Goal: Task Accomplishment & Management: Complete application form

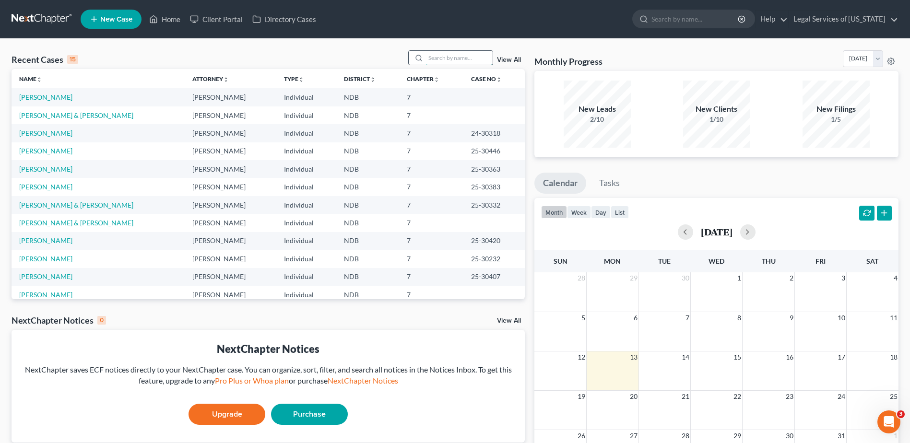
click at [440, 60] on input "search" at bounding box center [459, 58] width 67 height 14
type input "boe"
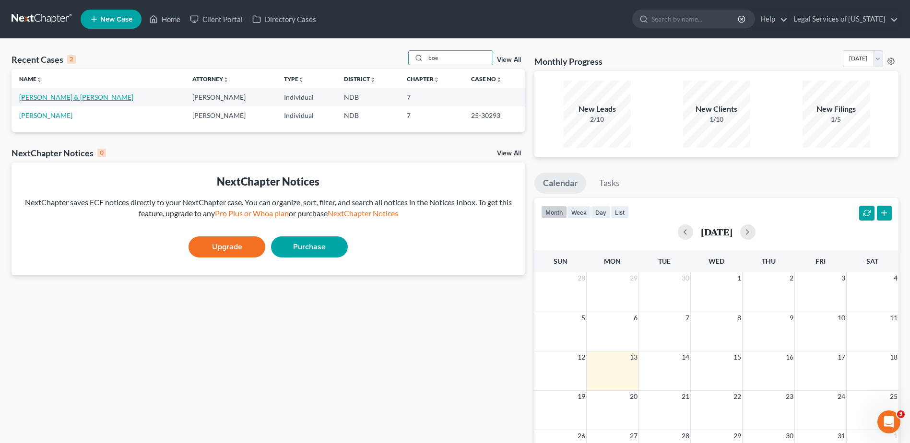
click at [63, 99] on link "[PERSON_NAME] & [PERSON_NAME]" at bounding box center [76, 97] width 114 height 8
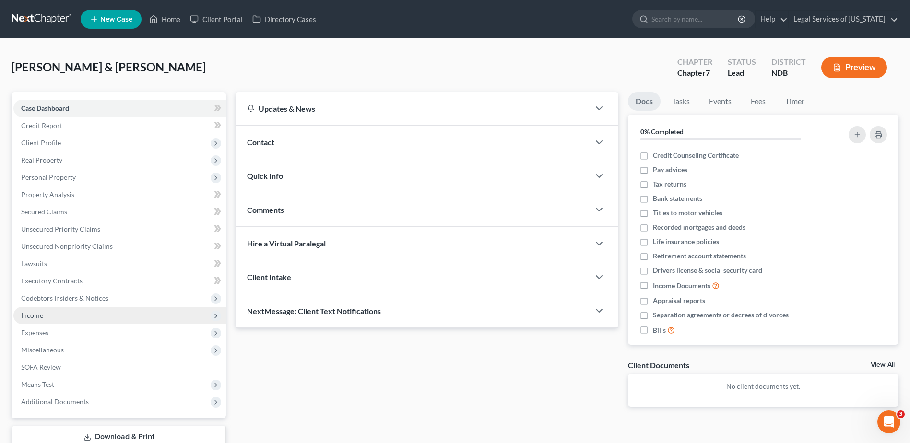
click at [32, 316] on span "Income" at bounding box center [32, 315] width 22 height 8
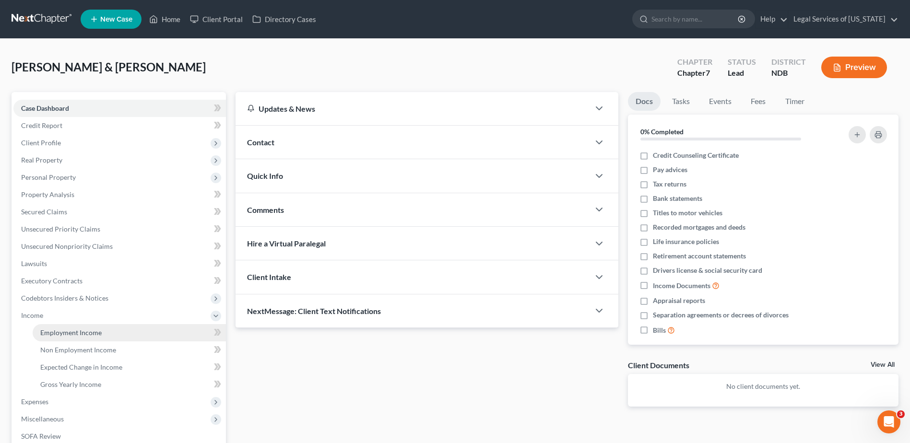
click at [64, 335] on span "Employment Income" at bounding box center [70, 333] width 61 height 8
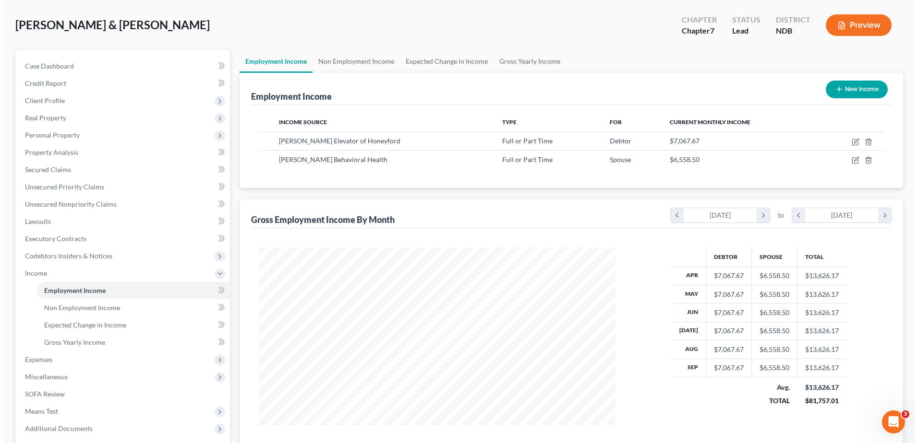
scroll to position [40, 0]
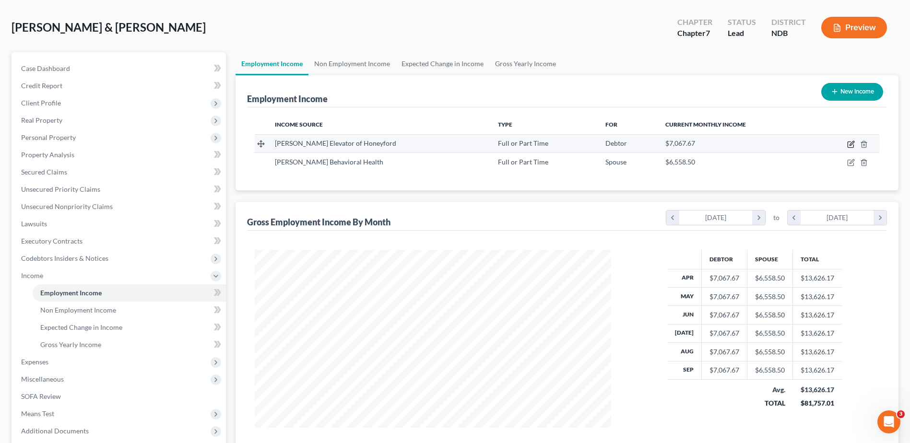
click at [850, 143] on icon "button" at bounding box center [852, 145] width 8 height 8
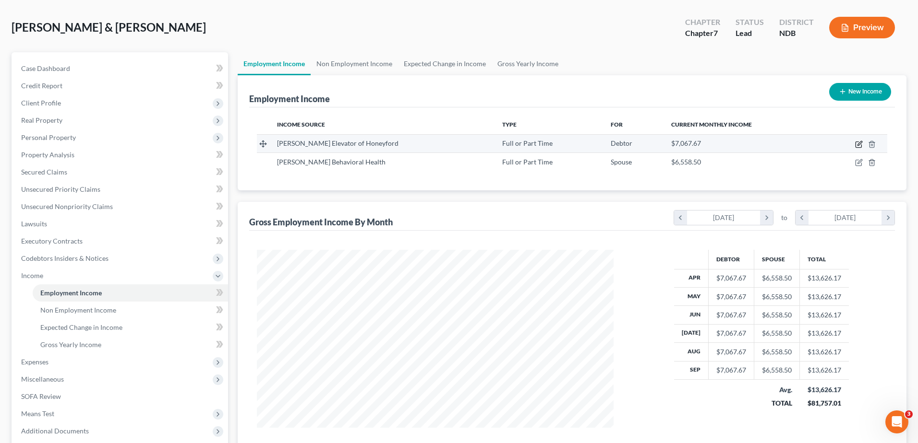
scroll to position [179, 379]
select select "0"
select select "29"
select select "2"
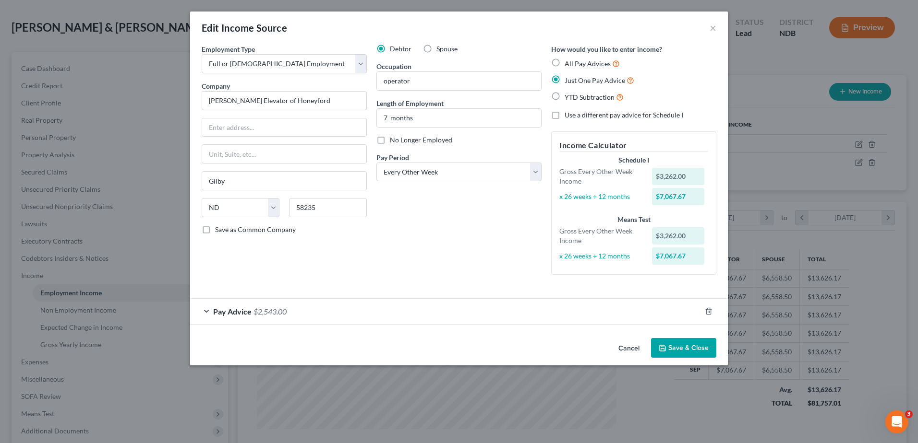
click at [207, 311] on div "Pay Advice $2,543.00" at bounding box center [445, 311] width 511 height 25
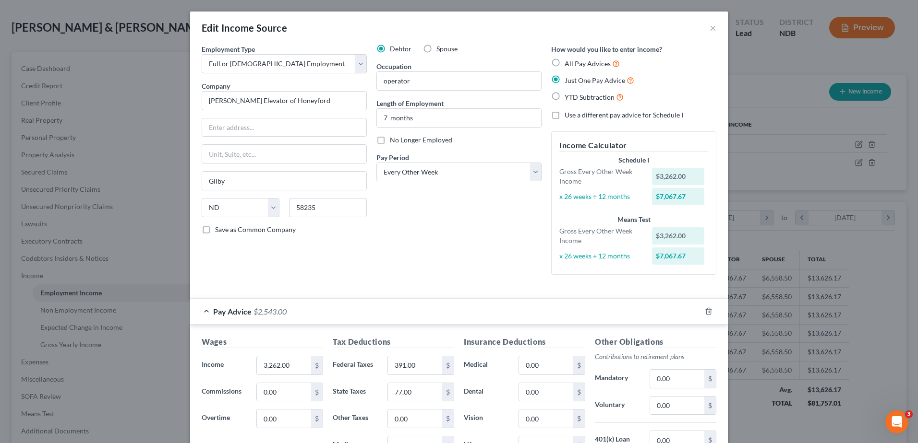
scroll to position [144, 0]
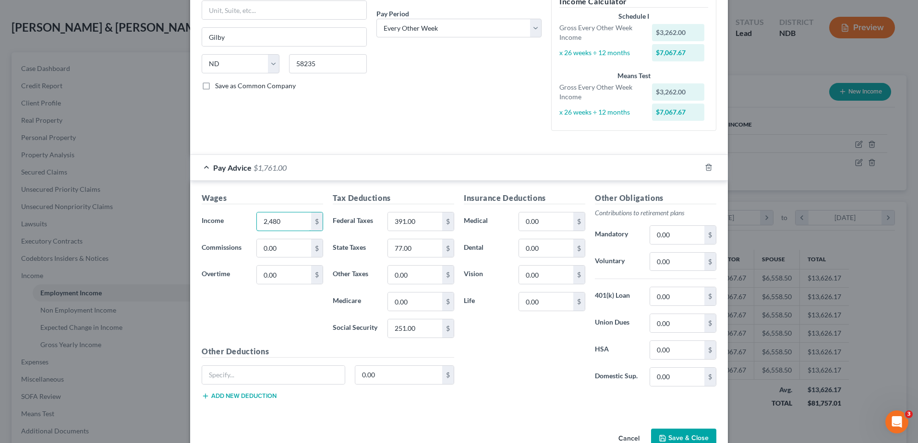
type input "2,480"
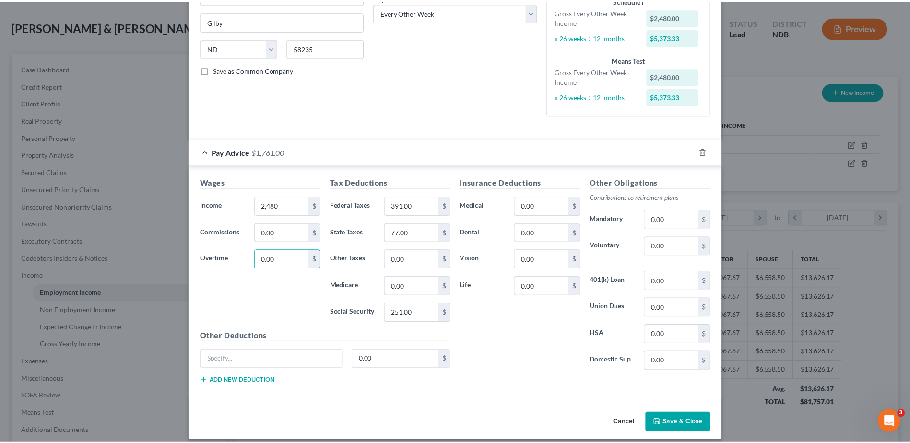
scroll to position [168, 0]
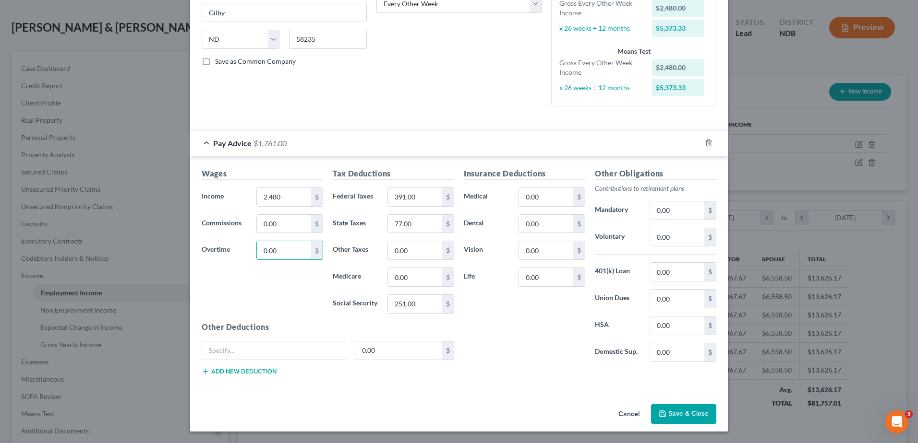
click at [681, 419] on button "Save & Close" at bounding box center [683, 415] width 65 height 20
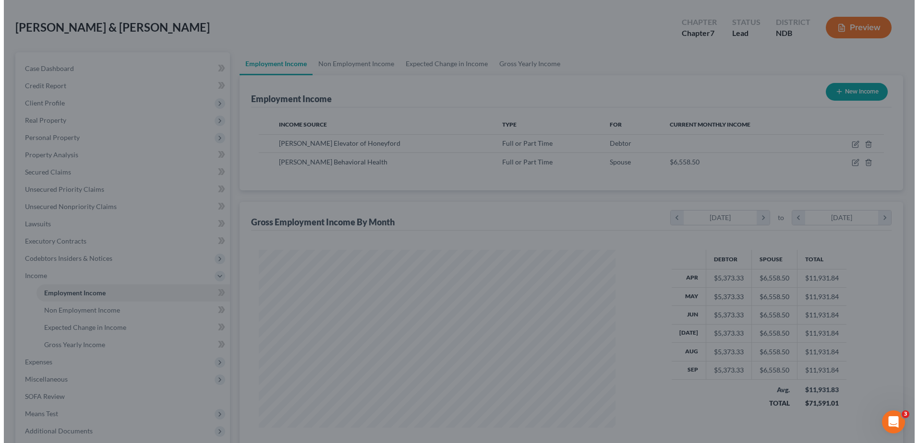
scroll to position [479747, 479549]
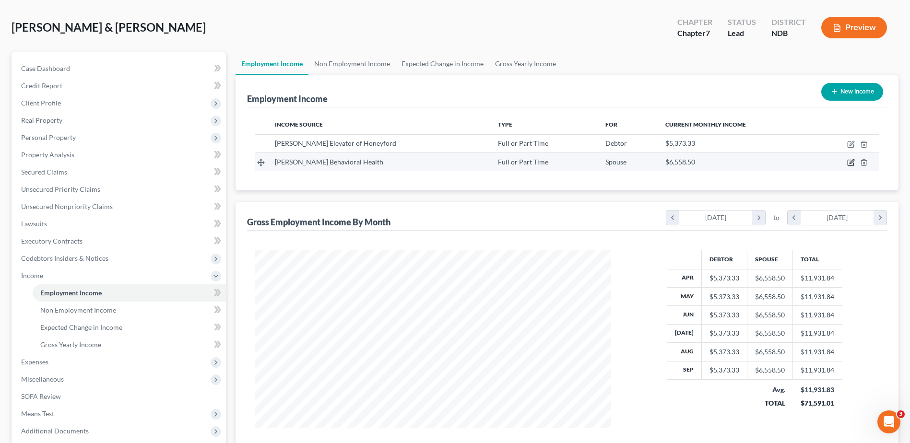
click at [851, 162] on icon "button" at bounding box center [852, 162] width 4 height 4
select select "0"
select select "29"
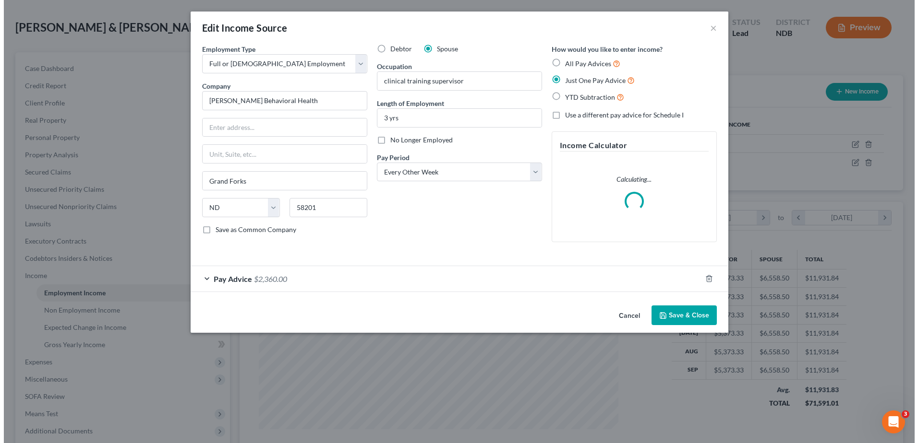
scroll to position [179, 379]
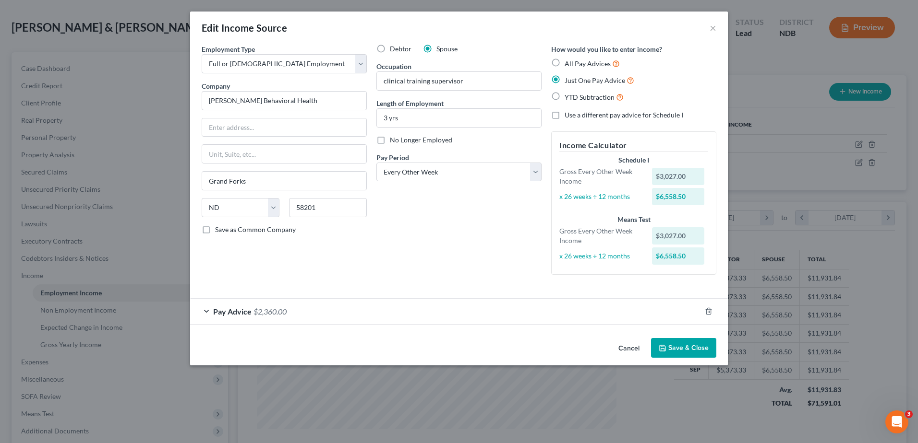
click at [209, 311] on div "Pay Advice $2,360.00" at bounding box center [445, 311] width 511 height 25
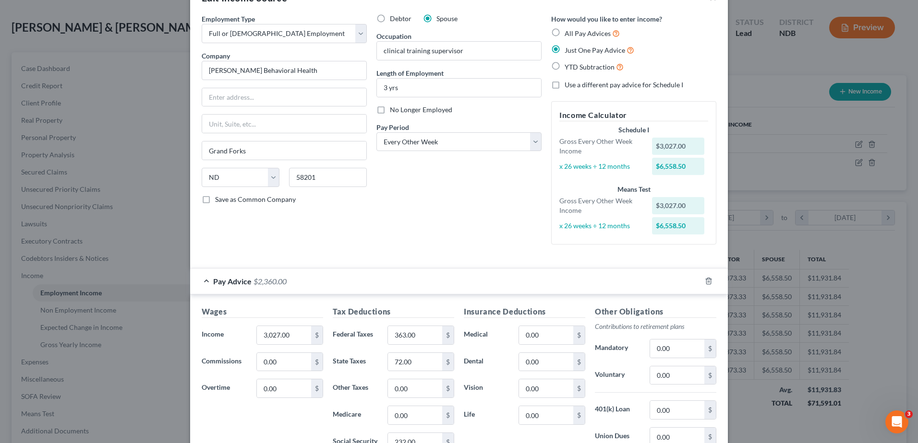
scroll to position [0, 0]
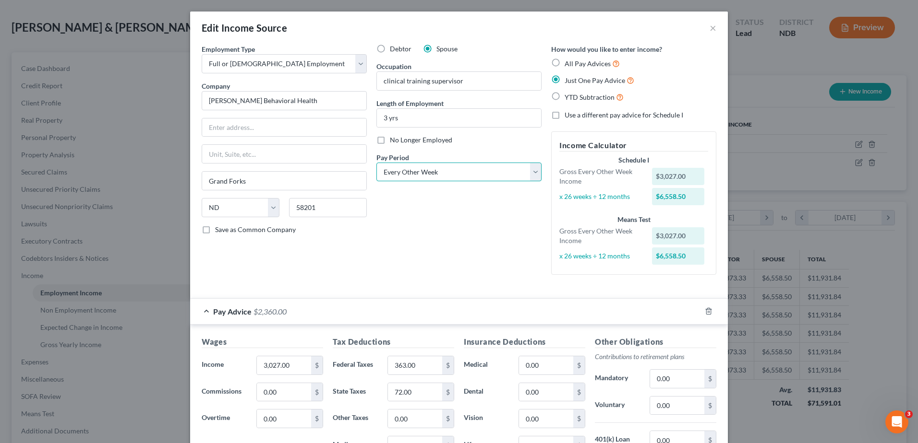
click at [532, 172] on select "Select Monthly Twice Monthly Every Other Week Weekly" at bounding box center [458, 172] width 165 height 19
select select "0"
click at [376, 163] on select "Select Monthly Twice Monthly Every Other Week Weekly" at bounding box center [458, 172] width 165 height 19
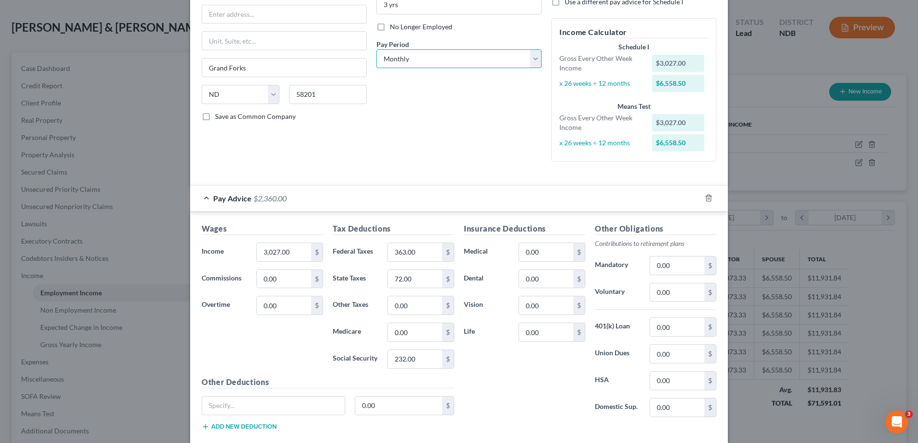
scroll to position [144, 0]
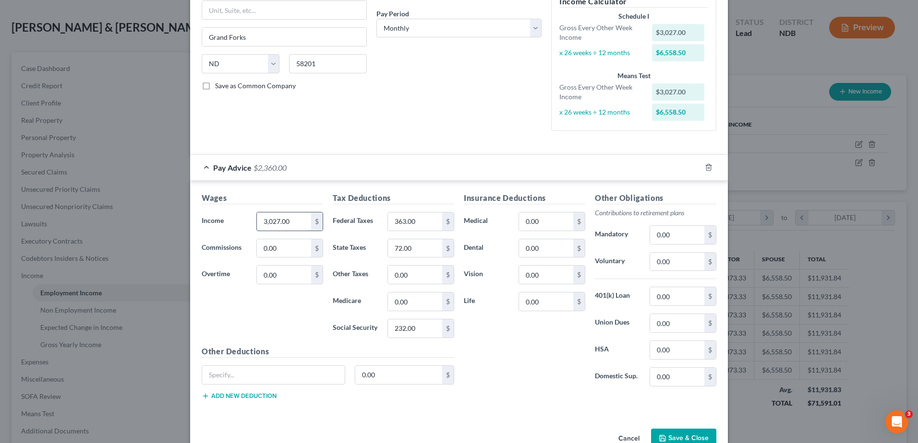
click at [294, 223] on input "3,027.00" at bounding box center [284, 222] width 54 height 18
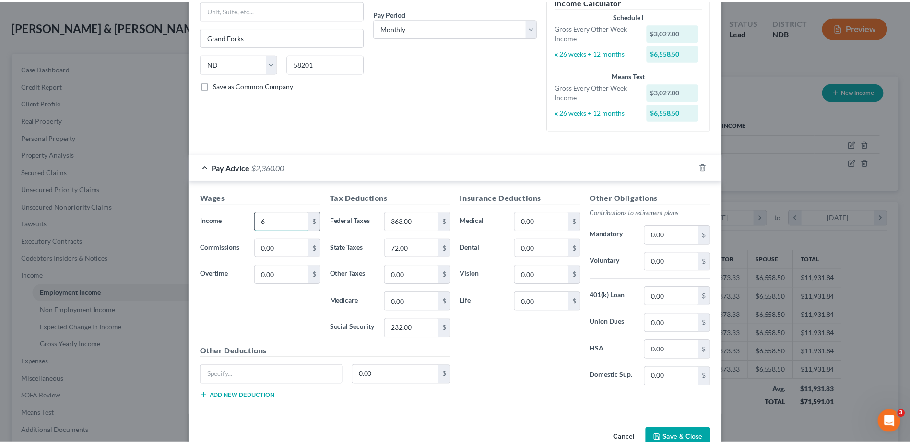
scroll to position [128, 0]
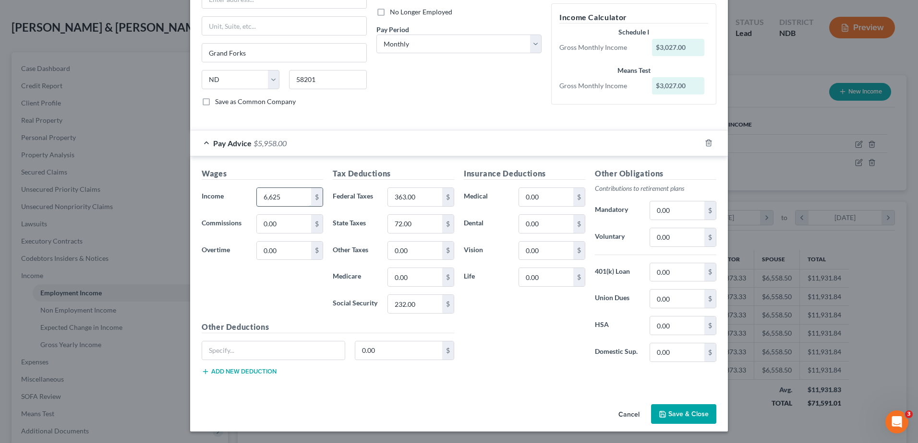
type input "6,625"
click at [672, 410] on button "Save & Close" at bounding box center [683, 415] width 65 height 20
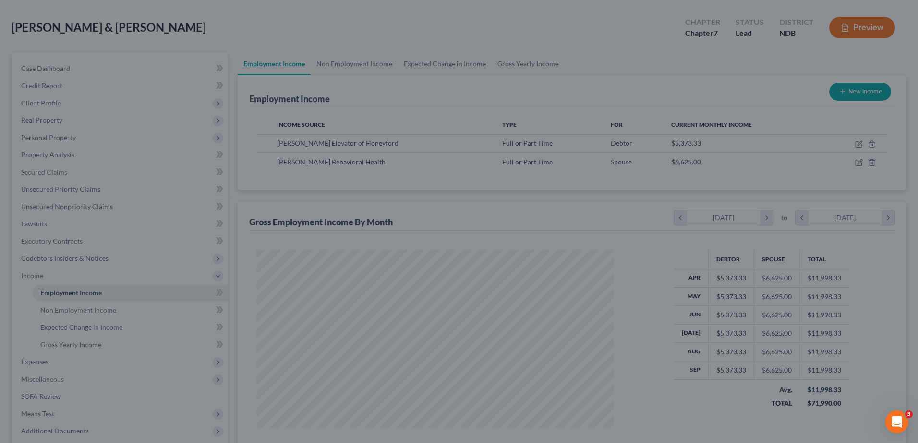
scroll to position [479747, 479549]
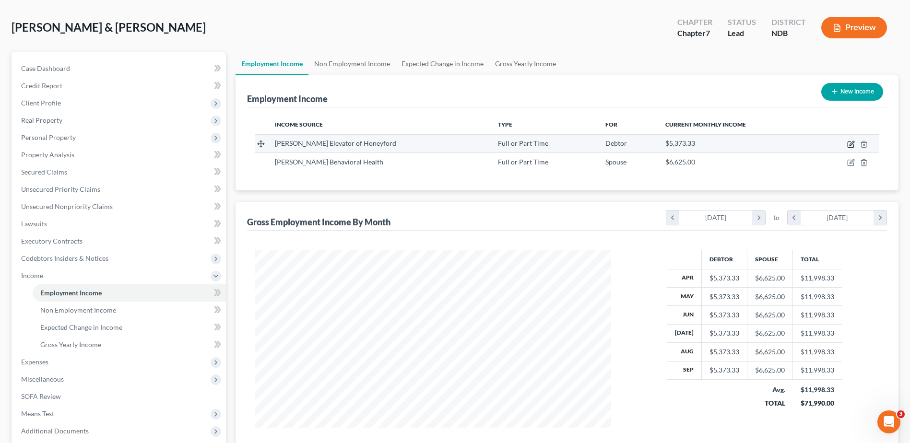
click at [850, 146] on icon "button" at bounding box center [852, 145] width 8 height 8
select select "0"
select select "29"
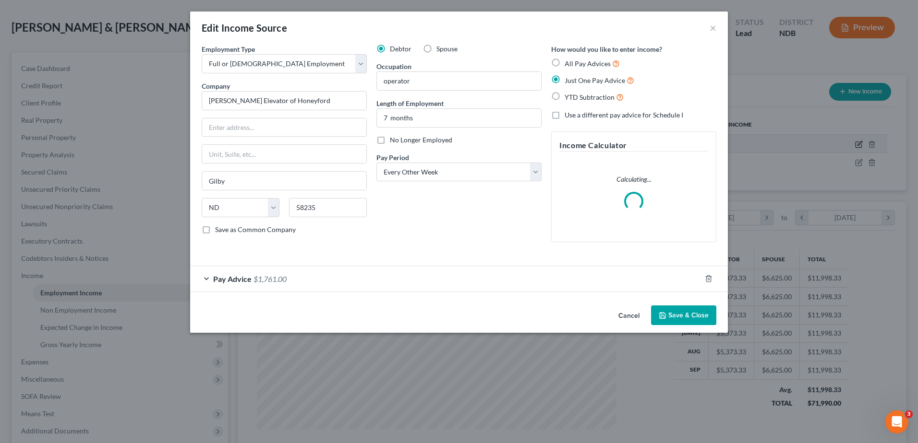
scroll to position [179, 379]
click at [534, 169] on select "Select Monthly Twice Monthly Every Other Week Weekly" at bounding box center [458, 172] width 165 height 19
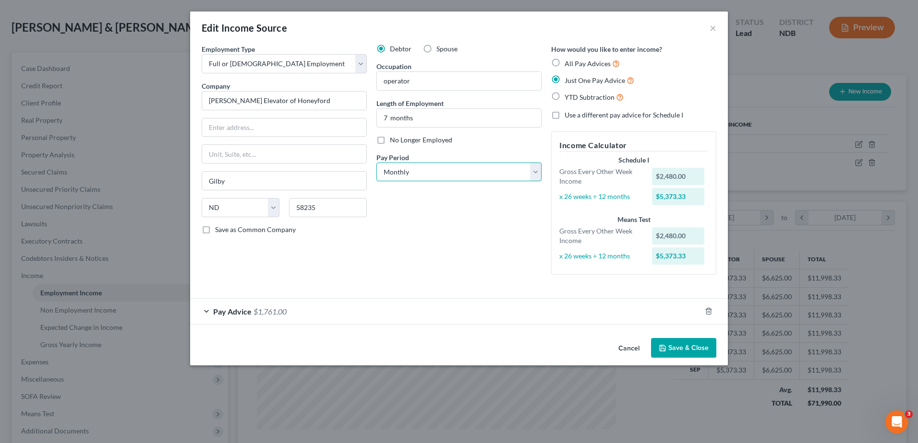
click at [376, 163] on select "Select Monthly Twice Monthly Every Other Week Weekly" at bounding box center [458, 172] width 165 height 19
click at [204, 310] on div "Pay Advice $1,761.00" at bounding box center [445, 311] width 511 height 25
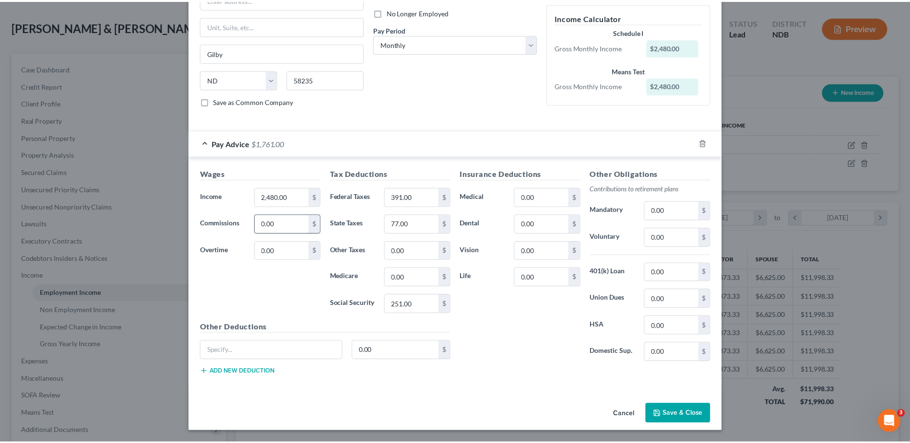
scroll to position [128, 0]
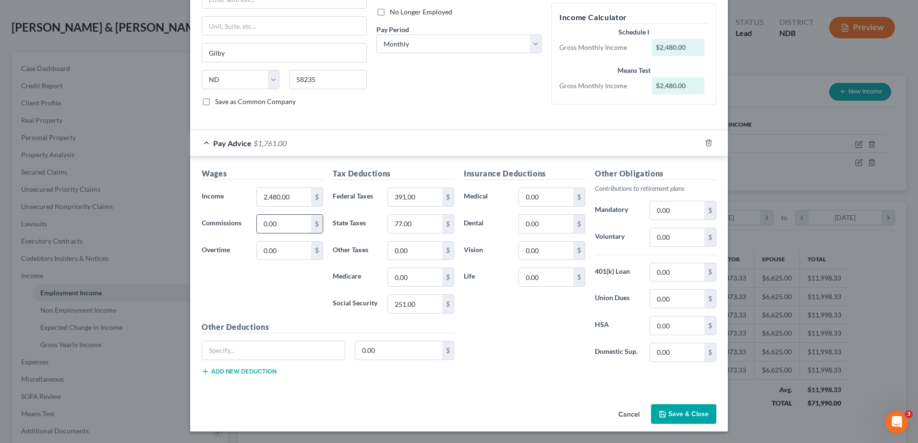
click at [291, 223] on input "0.00" at bounding box center [284, 224] width 54 height 18
click at [527, 47] on select "Select Monthly Twice Monthly Every Other Week Weekly" at bounding box center [458, 44] width 165 height 19
select select "2"
click at [376, 35] on select "Select Monthly Twice Monthly Every Other Week Weekly" at bounding box center [458, 44] width 165 height 19
click at [662, 409] on button "Save & Close" at bounding box center [683, 415] width 65 height 20
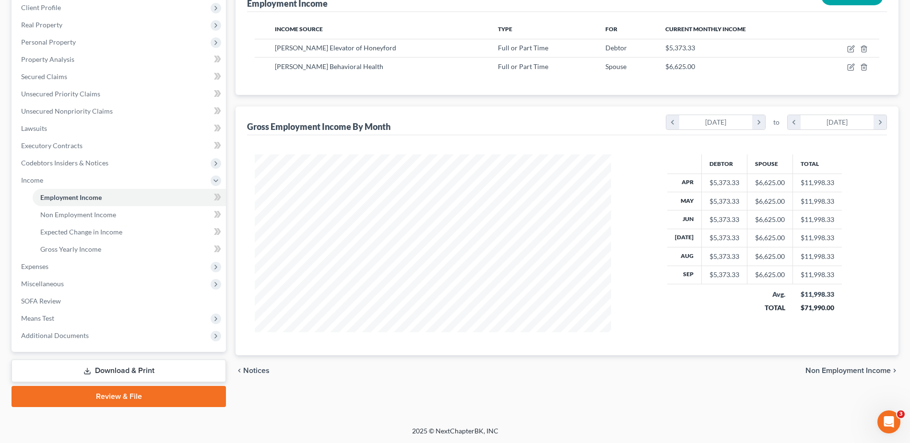
scroll to position [136, 0]
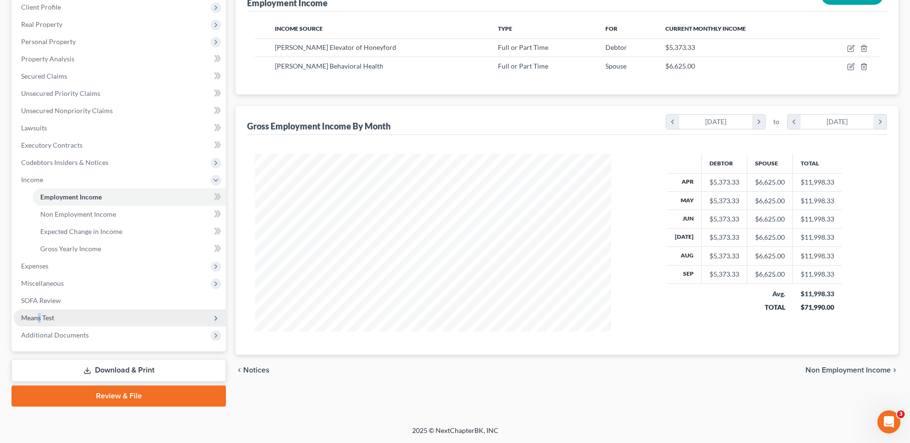
click at [40, 318] on span "Means Test" at bounding box center [37, 318] width 33 height 8
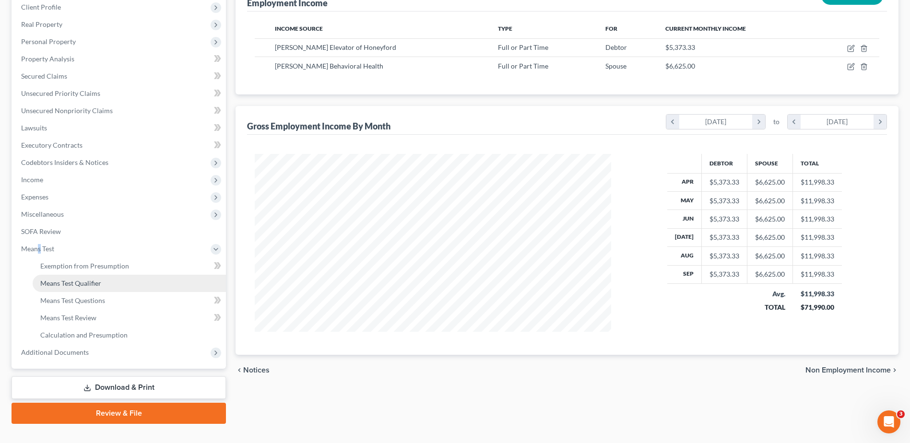
click at [79, 284] on span "Means Test Qualifier" at bounding box center [70, 283] width 61 height 8
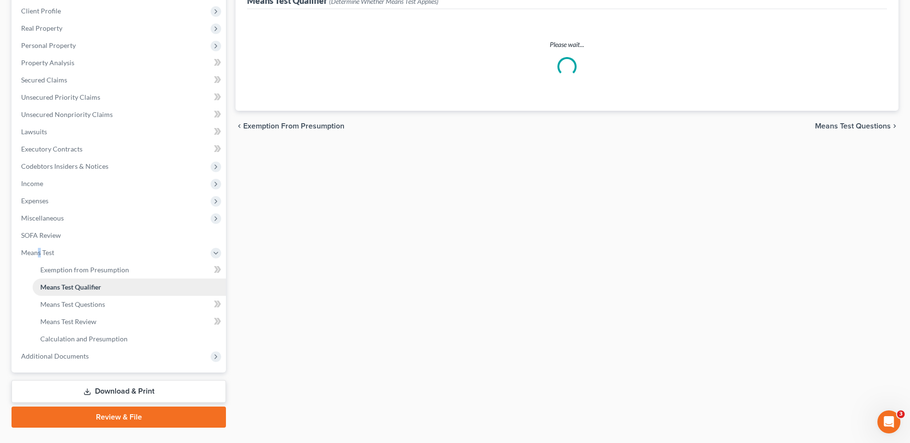
click at [79, 285] on ul "Exemption from Presumption Means Test Qualifier Means Test Questions Means Test…" at bounding box center [119, 305] width 213 height 86
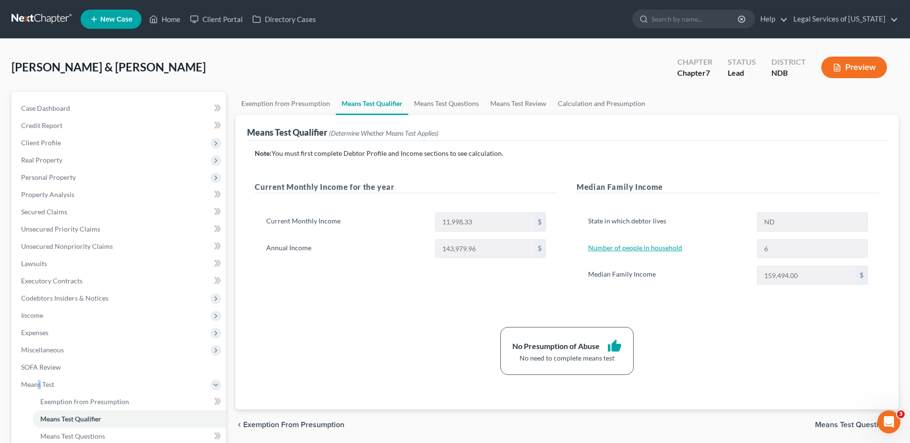
click at [639, 249] on link "Number of people in household" at bounding box center [635, 248] width 94 height 8
select select "1"
select select "5"
